Goal: Check status: Check status

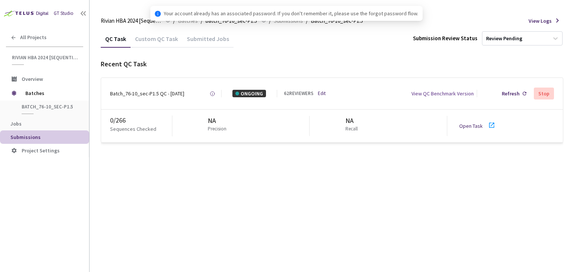
click at [145, 93] on div "Batch_76-10_sec-P1.5 QC - [DATE]" at bounding box center [147, 93] width 74 height 7
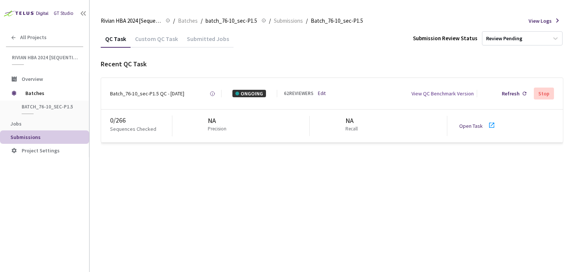
click at [472, 125] on link "Open Task" at bounding box center [470, 126] width 23 height 7
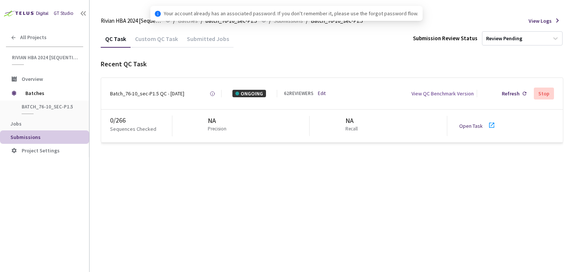
click at [153, 95] on div "Batch_76-10_sec-P1.5 QC - [DATE]" at bounding box center [147, 93] width 74 height 7
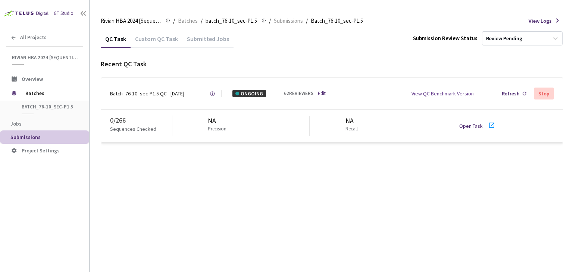
click at [293, 96] on div "62 REVIEWERS" at bounding box center [298, 93] width 29 height 7
click at [519, 91] on div "Refresh" at bounding box center [511, 93] width 18 height 7
click at [145, 94] on div "Batch_76-10_sec-P1.5 QC - [DATE]" at bounding box center [147, 93] width 74 height 7
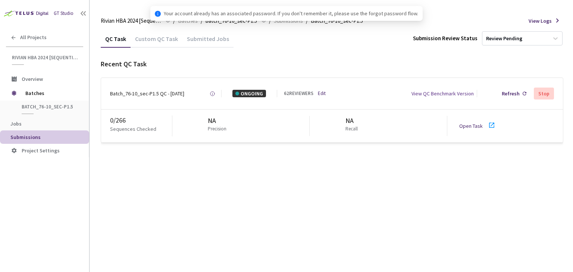
click at [158, 94] on div "Batch_76-10_sec-P1.5 QC - [DATE]" at bounding box center [147, 93] width 74 height 7
click at [149, 37] on div "Custom QC Task" at bounding box center [157, 41] width 52 height 13
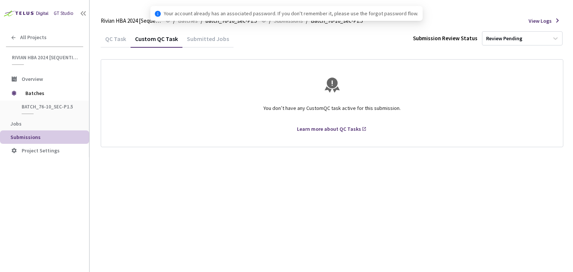
click at [106, 39] on div "QC Task" at bounding box center [116, 41] width 30 height 13
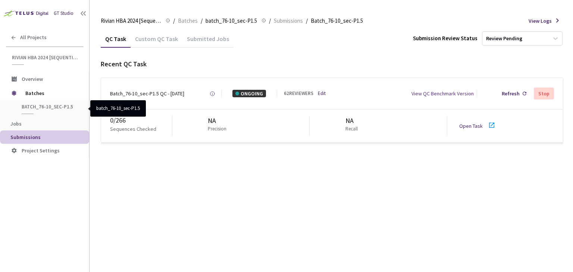
click at [45, 107] on span "batch_76-10_sec-P1.5" at bounding box center [49, 107] width 55 height 6
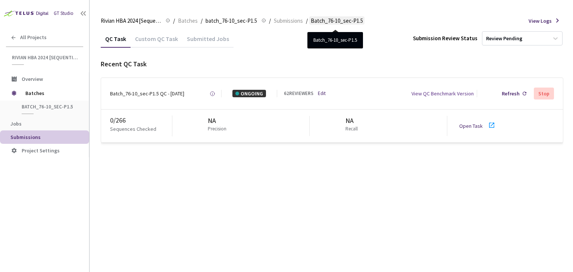
click at [337, 21] on span "Batch_76-10_sec-P1.5" at bounding box center [337, 20] width 52 height 9
click at [159, 98] on div "Batch_76-10_sec-P1.5 QC - [DATE] Created at [DATE] at 9:10 AM GMT+2 Created by …" at bounding box center [332, 93] width 462 height 31
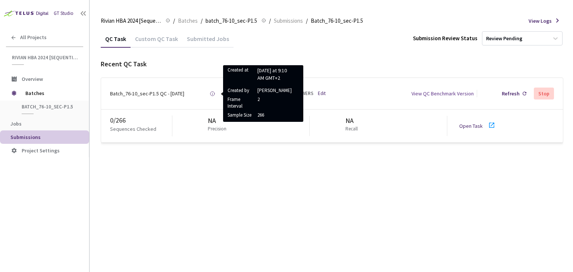
click at [213, 94] on rect at bounding box center [212, 94] width 0 height 2
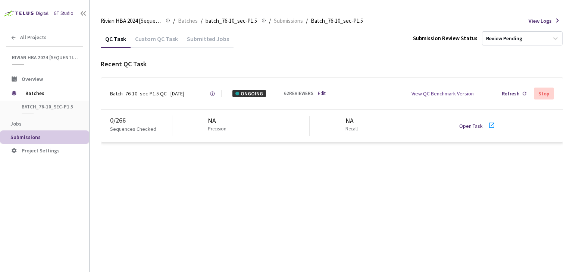
click at [213, 94] on rect at bounding box center [212, 94] width 0 height 2
click at [290, 93] on div "62 REVIEWERS" at bounding box center [298, 93] width 29 height 7
click at [526, 95] on icon at bounding box center [524, 94] width 4 height 4
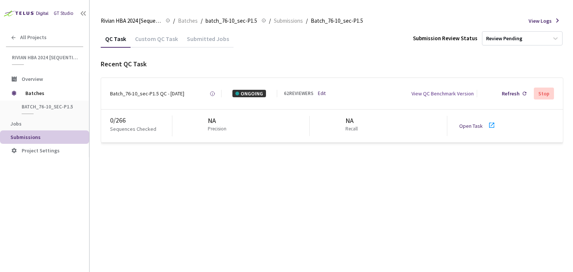
click at [526, 95] on icon at bounding box center [524, 94] width 4 height 4
click at [158, 40] on div "Custom QC Task" at bounding box center [157, 41] width 52 height 13
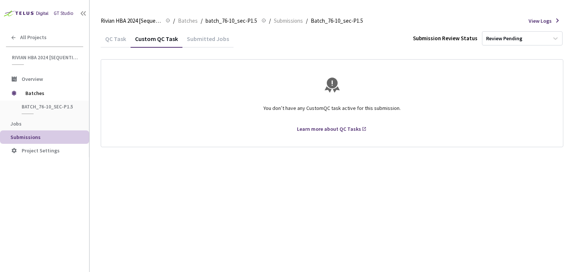
click at [113, 35] on div "QC Task" at bounding box center [116, 41] width 30 height 13
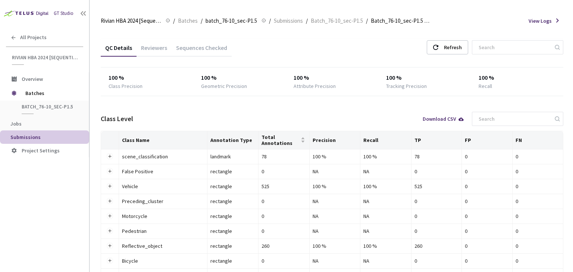
click at [154, 51] on div "Reviewers" at bounding box center [153, 50] width 35 height 13
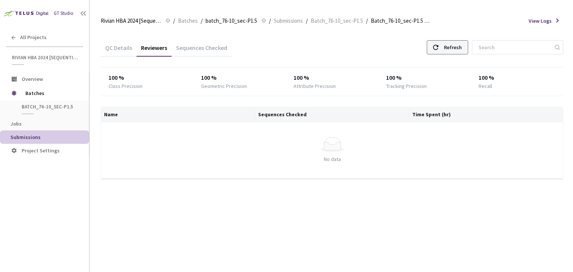
click at [462, 51] on div "Refresh" at bounding box center [453, 47] width 18 height 13
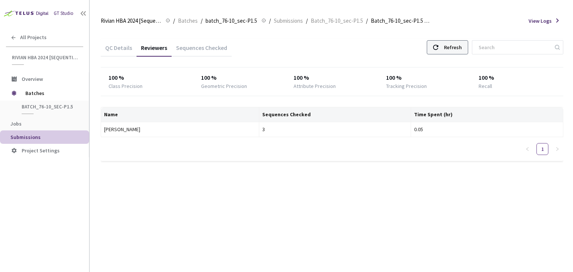
click at [462, 51] on div "Refresh" at bounding box center [453, 47] width 18 height 13
click at [456, 48] on div "Refresh" at bounding box center [453, 47] width 18 height 13
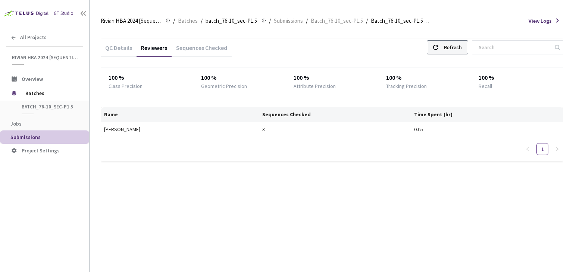
click at [456, 48] on div "Refresh" at bounding box center [453, 47] width 18 height 13
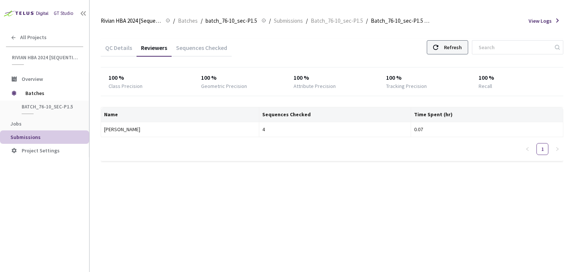
click at [456, 48] on div "Refresh" at bounding box center [453, 47] width 18 height 13
click at [456, 45] on div "Refresh" at bounding box center [453, 47] width 18 height 13
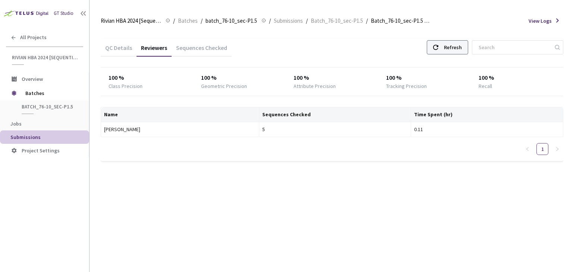
click at [456, 45] on div "Refresh" at bounding box center [453, 47] width 18 height 13
click at [462, 47] on div "Refresh" at bounding box center [453, 47] width 18 height 13
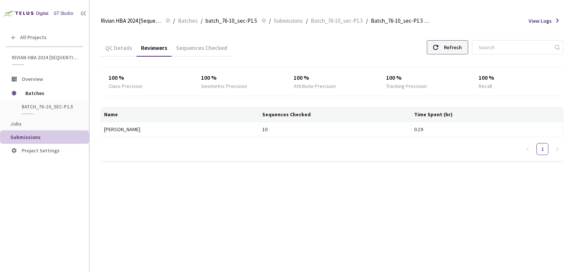
click at [462, 47] on div "Refresh" at bounding box center [453, 47] width 18 height 13
click at [438, 45] on icon at bounding box center [435, 47] width 5 height 5
click at [438, 45] on use at bounding box center [435, 47] width 5 height 5
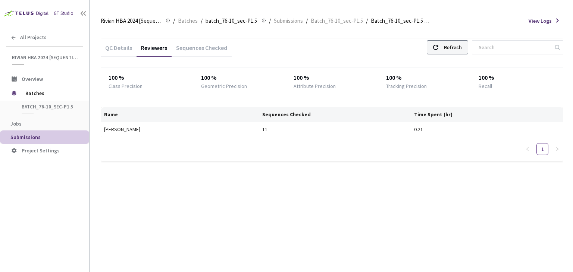
click at [438, 45] on use at bounding box center [435, 47] width 5 height 5
click at [456, 38] on div "QC Details Reviewers Sequences Checked Refresh 100 % Class Precision 100 % Geom…" at bounding box center [332, 104] width 462 height 149
click at [456, 50] on div "Refresh" at bounding box center [453, 47] width 18 height 13
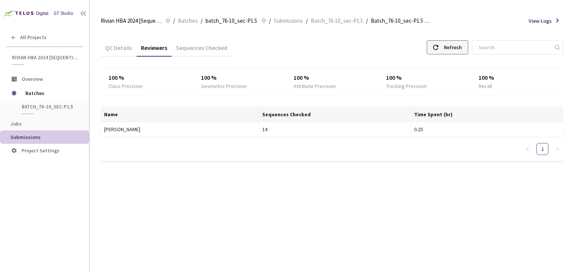
click at [456, 46] on div "Refresh" at bounding box center [453, 47] width 18 height 13
click at [458, 47] on div "Refresh" at bounding box center [453, 47] width 18 height 13
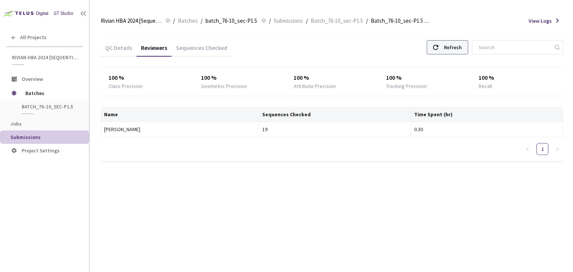
click at [458, 47] on div "Refresh" at bounding box center [453, 47] width 18 height 13
click at [447, 48] on div "Refresh" at bounding box center [447, 47] width 41 height 14
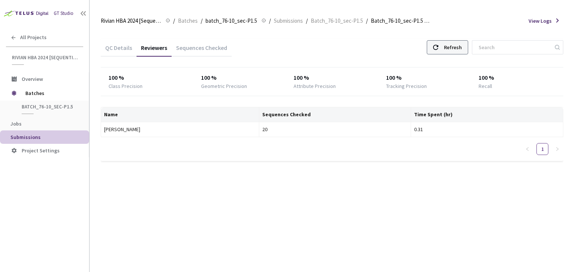
click at [454, 54] on div "Refresh" at bounding box center [453, 47] width 18 height 13
click at [456, 50] on div "Refresh" at bounding box center [453, 47] width 18 height 13
click at [455, 50] on div "Refresh" at bounding box center [453, 47] width 18 height 13
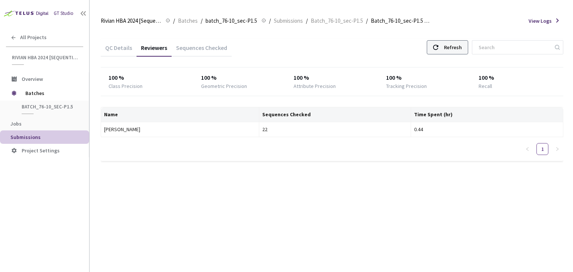
click at [454, 47] on div "Refresh" at bounding box center [453, 47] width 18 height 13
click at [453, 47] on div "Refresh" at bounding box center [453, 47] width 18 height 13
click at [452, 46] on div "Refresh" at bounding box center [447, 47] width 41 height 14
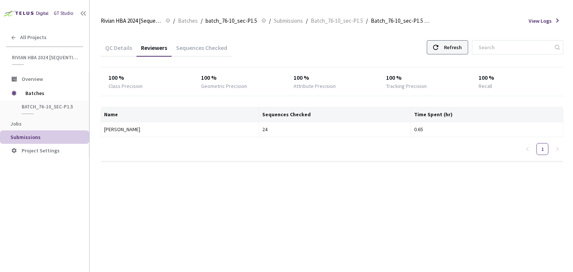
click at [452, 46] on div "Refresh" at bounding box center [447, 47] width 41 height 14
click at [459, 47] on div "Refresh" at bounding box center [453, 47] width 18 height 13
click at [457, 48] on div "Refresh" at bounding box center [453, 47] width 18 height 13
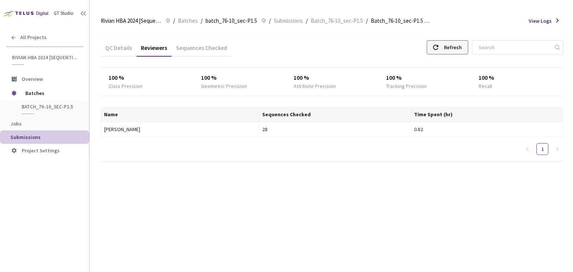
click at [457, 48] on div "Refresh" at bounding box center [453, 47] width 18 height 13
click at [449, 49] on div "Refresh" at bounding box center [447, 47] width 41 height 14
click at [448, 50] on div "Refresh" at bounding box center [447, 47] width 41 height 14
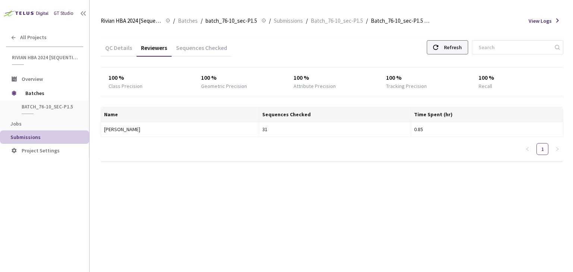
click at [447, 48] on div "Refresh" at bounding box center [447, 47] width 41 height 14
click at [455, 50] on div "Refresh" at bounding box center [453, 47] width 18 height 13
click at [449, 46] on div "Refresh" at bounding box center [447, 47] width 41 height 14
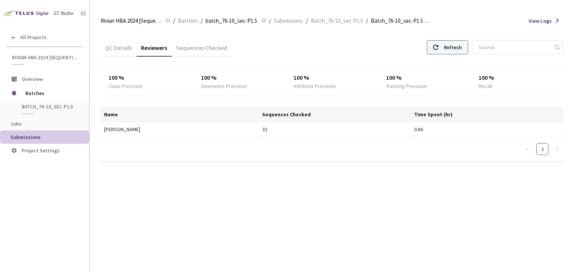
click at [456, 45] on div "Refresh" at bounding box center [453, 47] width 18 height 13
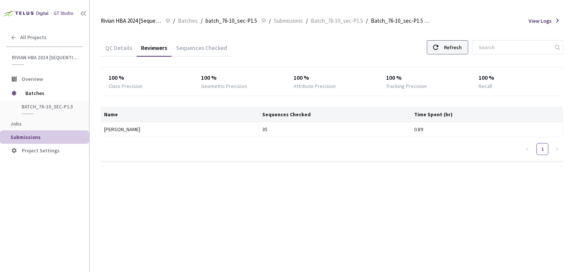
click at [456, 45] on div "Refresh" at bounding box center [453, 47] width 18 height 13
